Goal: Communication & Community: Ask a question

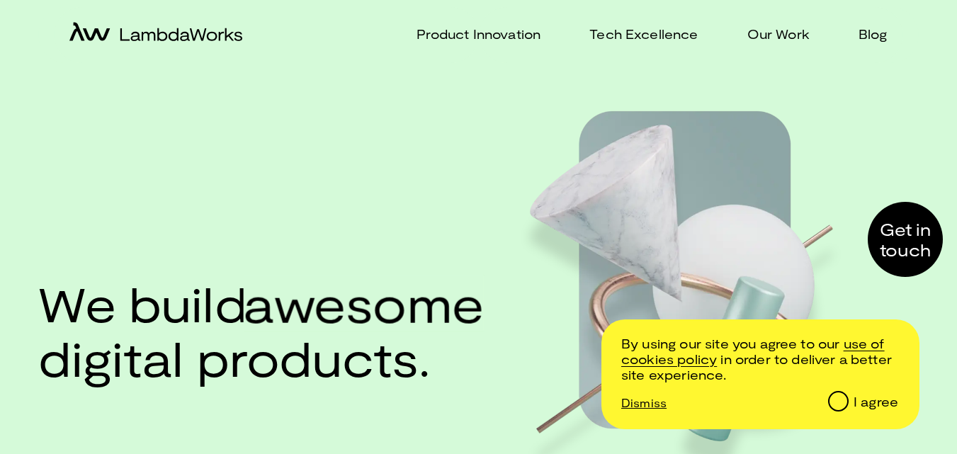
click at [894, 241] on div at bounding box center [904, 239] width 75 height 75
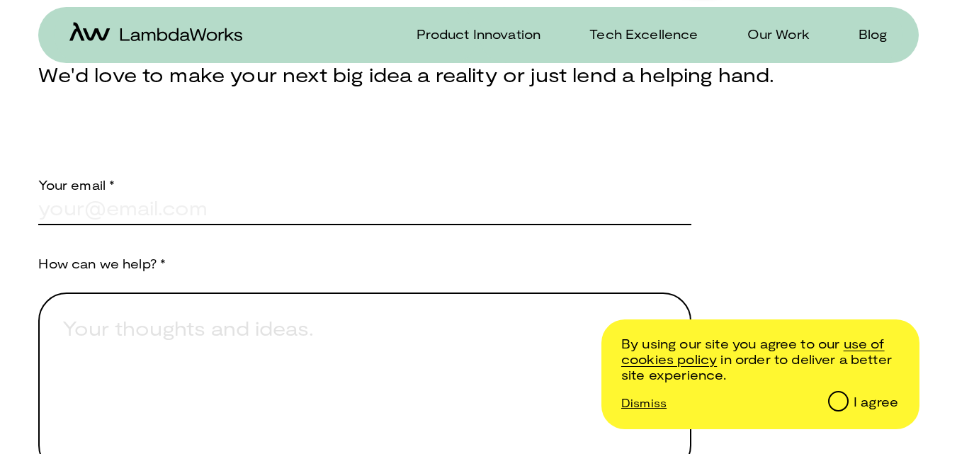
scroll to position [484, 0]
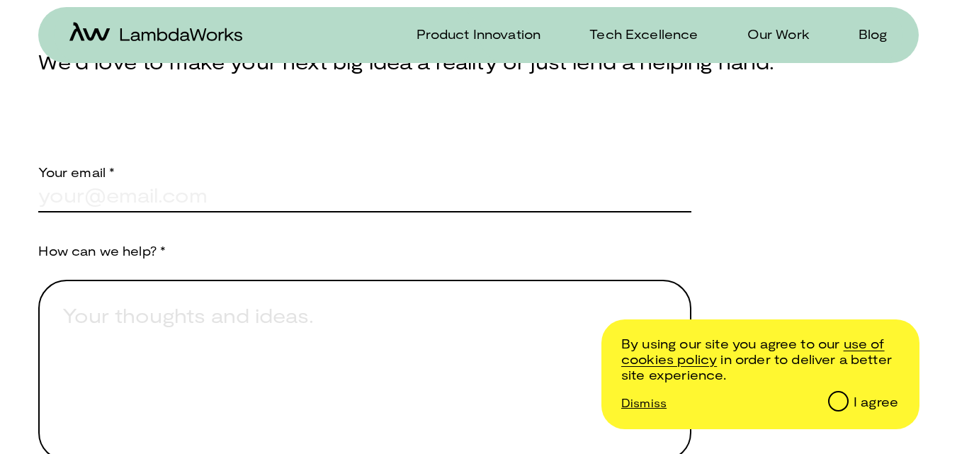
click at [156, 195] on input "text" at bounding box center [364, 195] width 653 height 31
type input "[PERSON_NAME][EMAIL_ADDRESS][DOMAIN_NAME]"
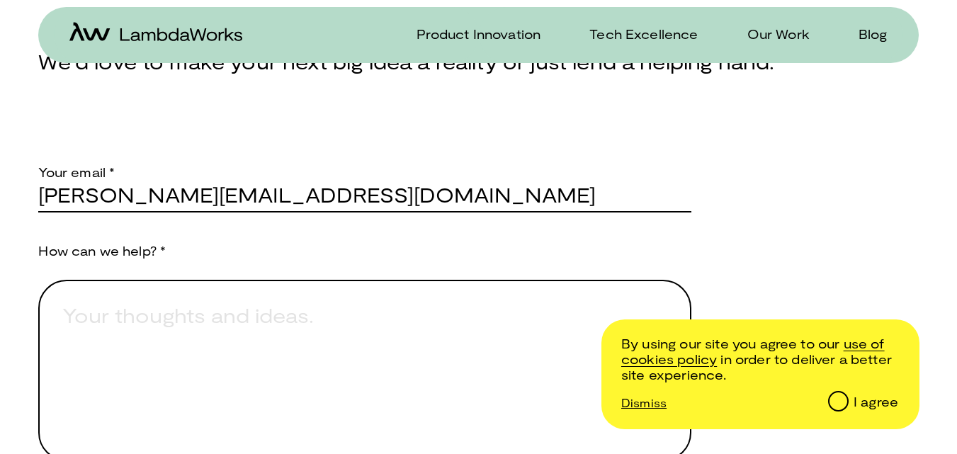
click at [139, 322] on textarea "Provide a brief explanation of how we can assist you." at bounding box center [364, 370] width 653 height 181
paste textarea "[PERSON_NAME][EMAIL_ADDRESS][DOMAIN_NAME]"
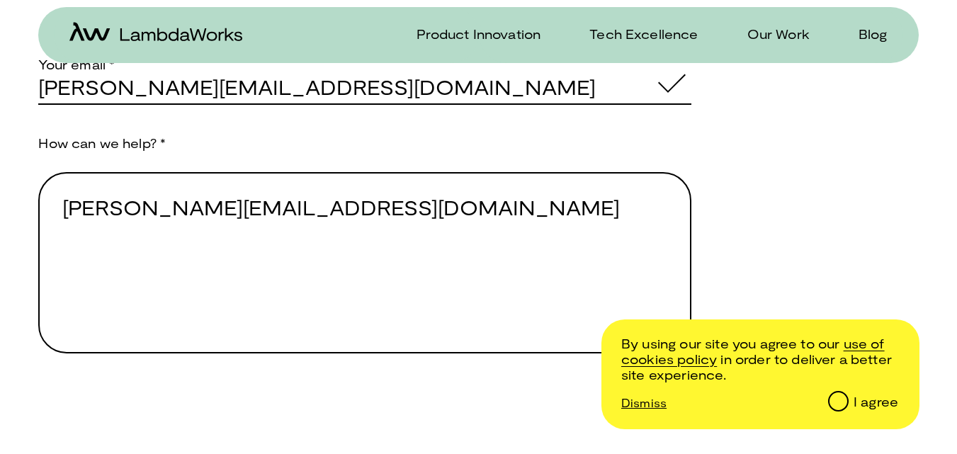
scroll to position [697, 0]
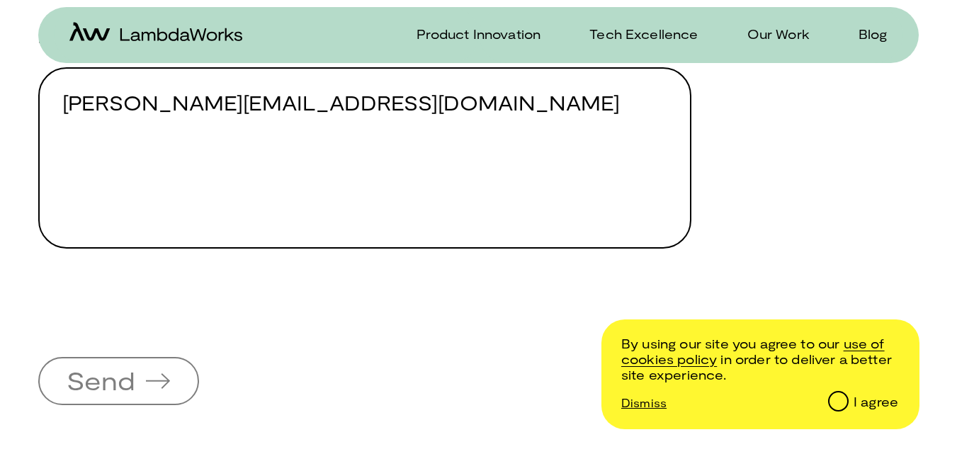
click at [178, 125] on textarea "[PERSON_NAME][EMAIL_ADDRESS][DOMAIN_NAME]" at bounding box center [364, 157] width 653 height 181
paste textarea "Hi, I am a digital marketer. I got your email address from your website. Just w…"
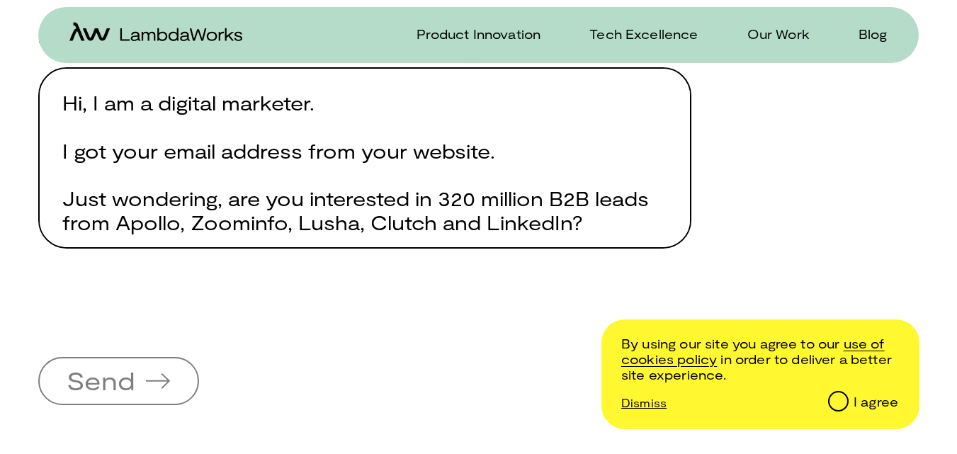
scroll to position [207, 0]
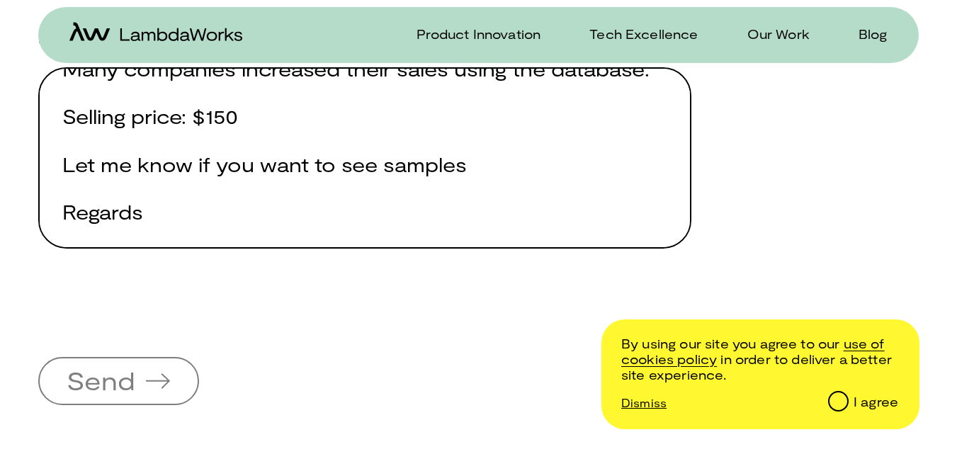
type textarea "Hi, I am a digital marketer. I got your email address from your website. Just w…"
click at [124, 393] on span "Send" at bounding box center [101, 379] width 69 height 25
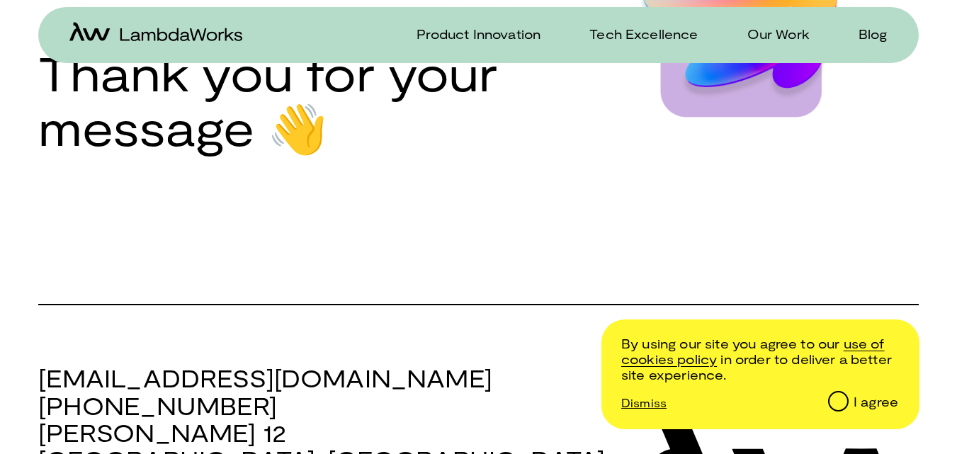
scroll to position [354, 0]
